Goal: Task Accomplishment & Management: Use online tool/utility

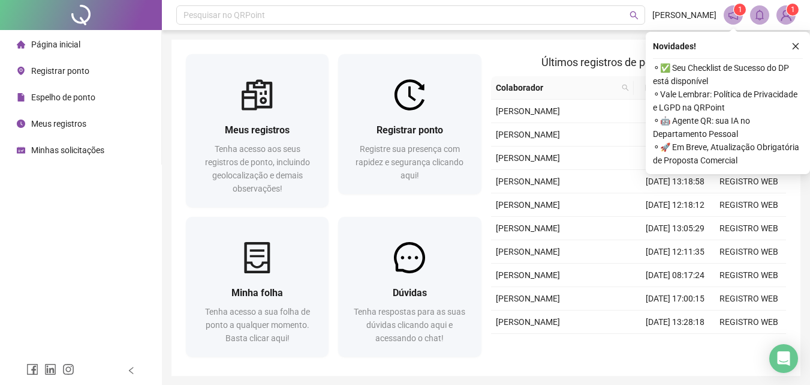
click at [94, 76] on li "Registrar ponto" at bounding box center [80, 71] width 157 height 24
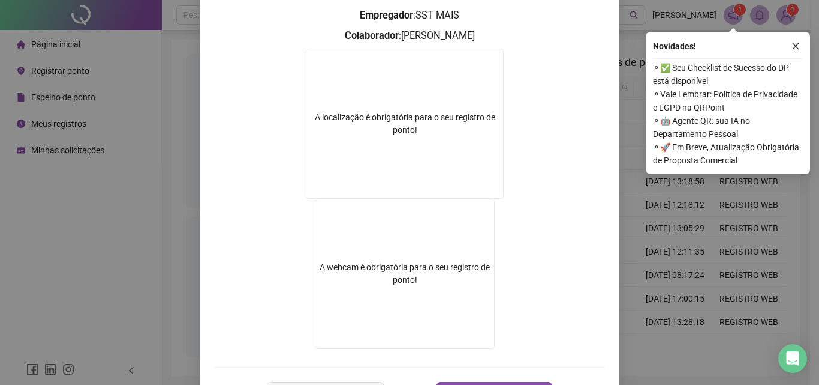
scroll to position [180, 0]
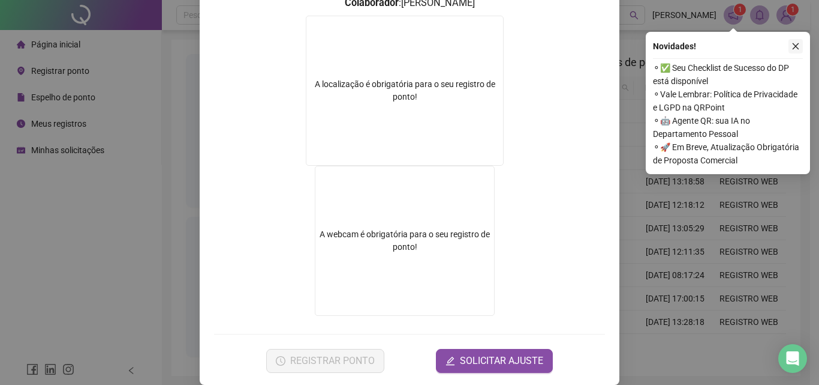
click at [800, 50] on button "button" at bounding box center [796, 46] width 14 height 14
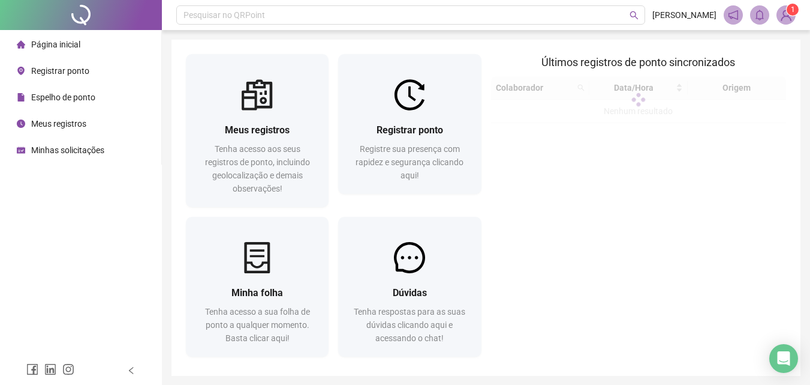
click at [76, 73] on span "Registrar ponto" at bounding box center [60, 71] width 58 height 10
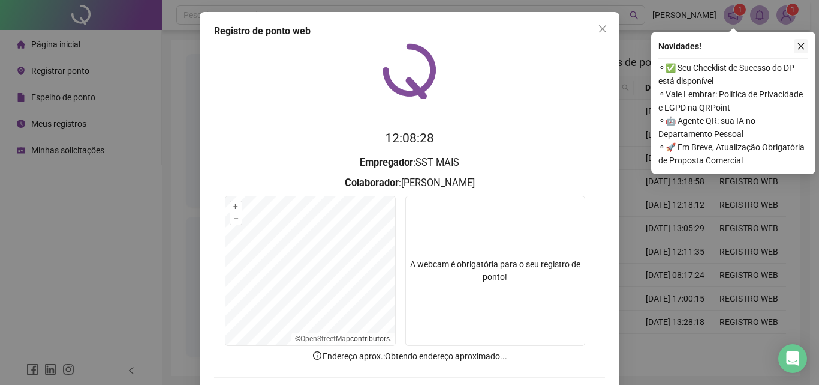
click at [804, 50] on button "button" at bounding box center [801, 46] width 14 height 14
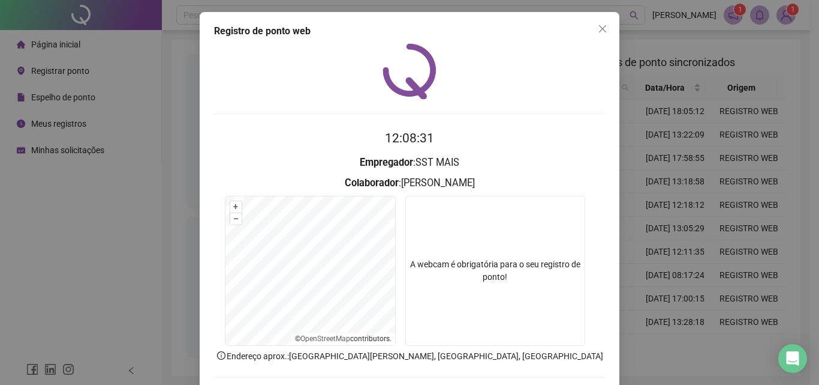
scroll to position [58, 0]
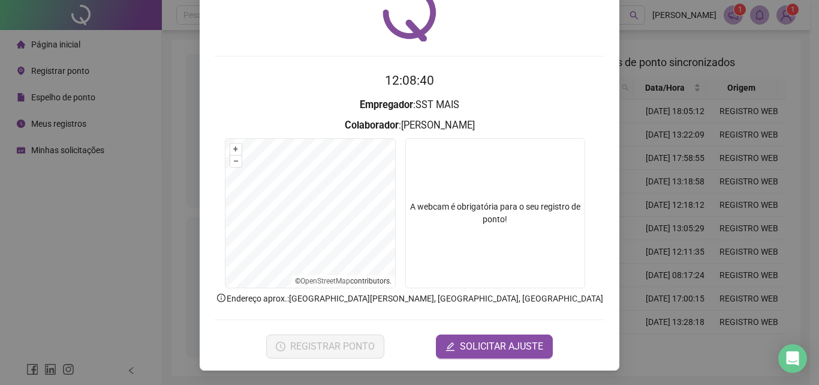
click at [172, 100] on div "Registro de ponto web 12:08:40 Empregador : SST MAIS Colaborador : IASMIN THIAL…" at bounding box center [409, 192] width 819 height 385
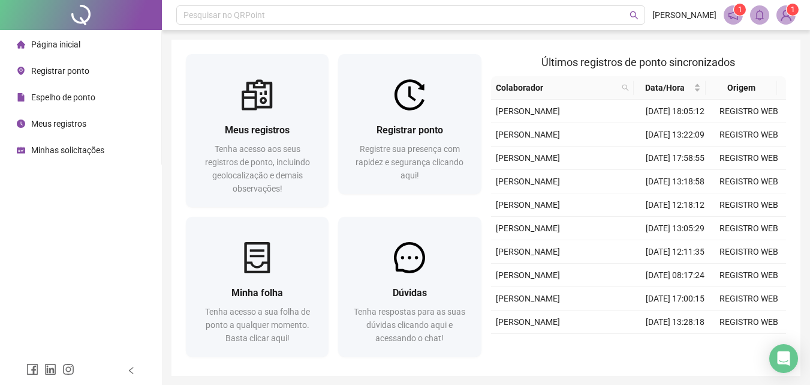
click at [91, 68] on li "Registrar ponto" at bounding box center [80, 71] width 157 height 24
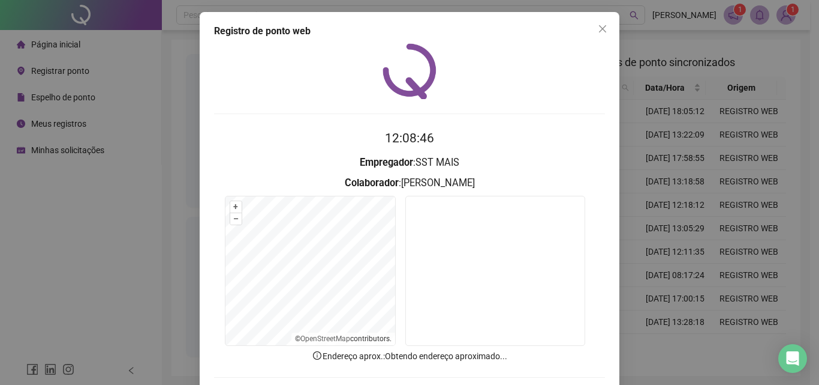
scroll to position [58, 0]
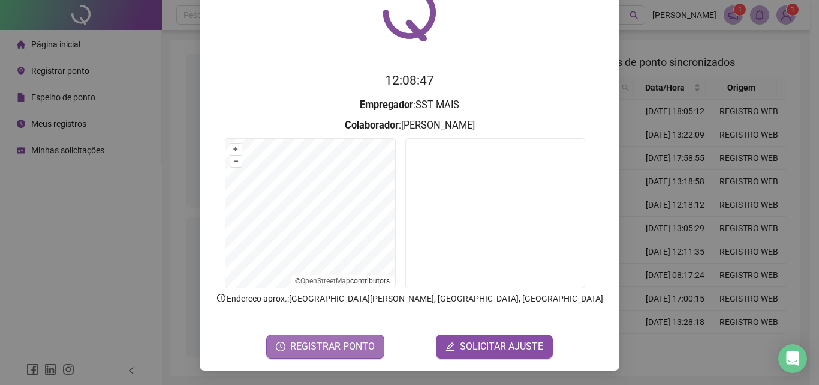
click at [347, 349] on span "REGISTRAR PONTO" at bounding box center [332, 346] width 85 height 14
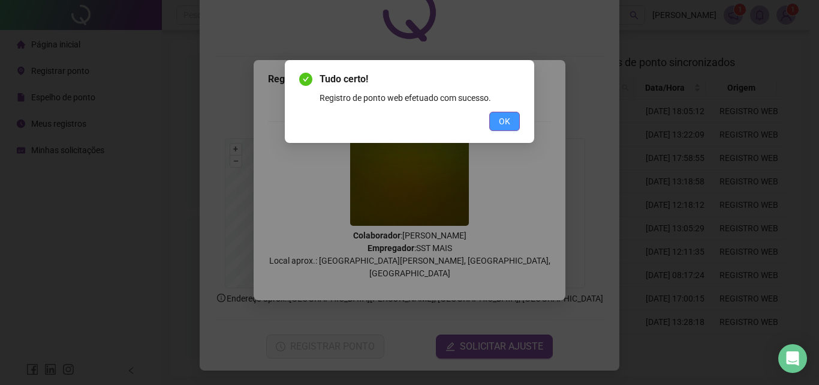
click at [509, 125] on span "OK" at bounding box center [504, 121] width 11 height 13
